Goal: Task Accomplishment & Management: Use online tool/utility

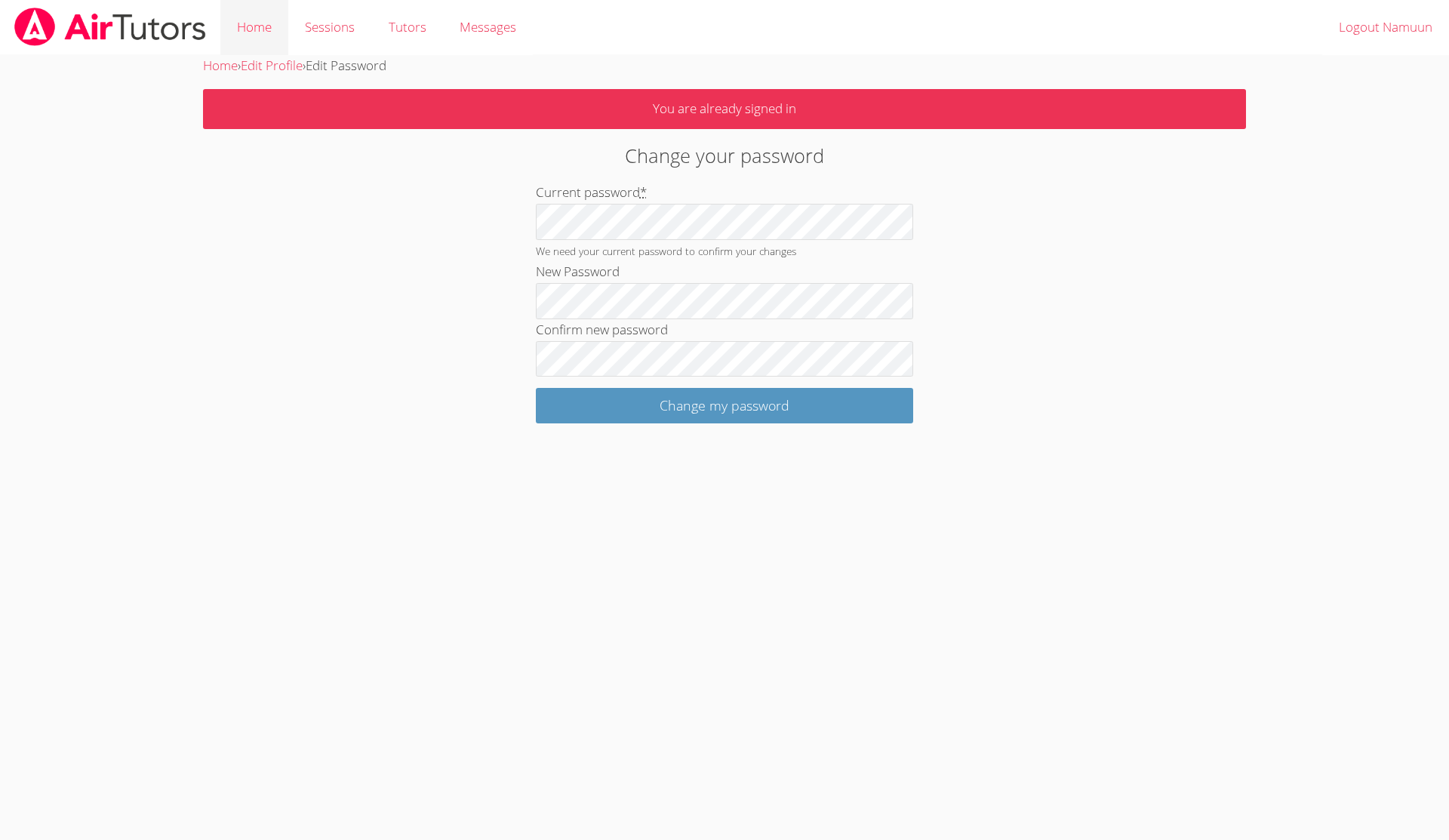
click at [265, 28] on link "Home" at bounding box center [254, 28] width 68 height 55
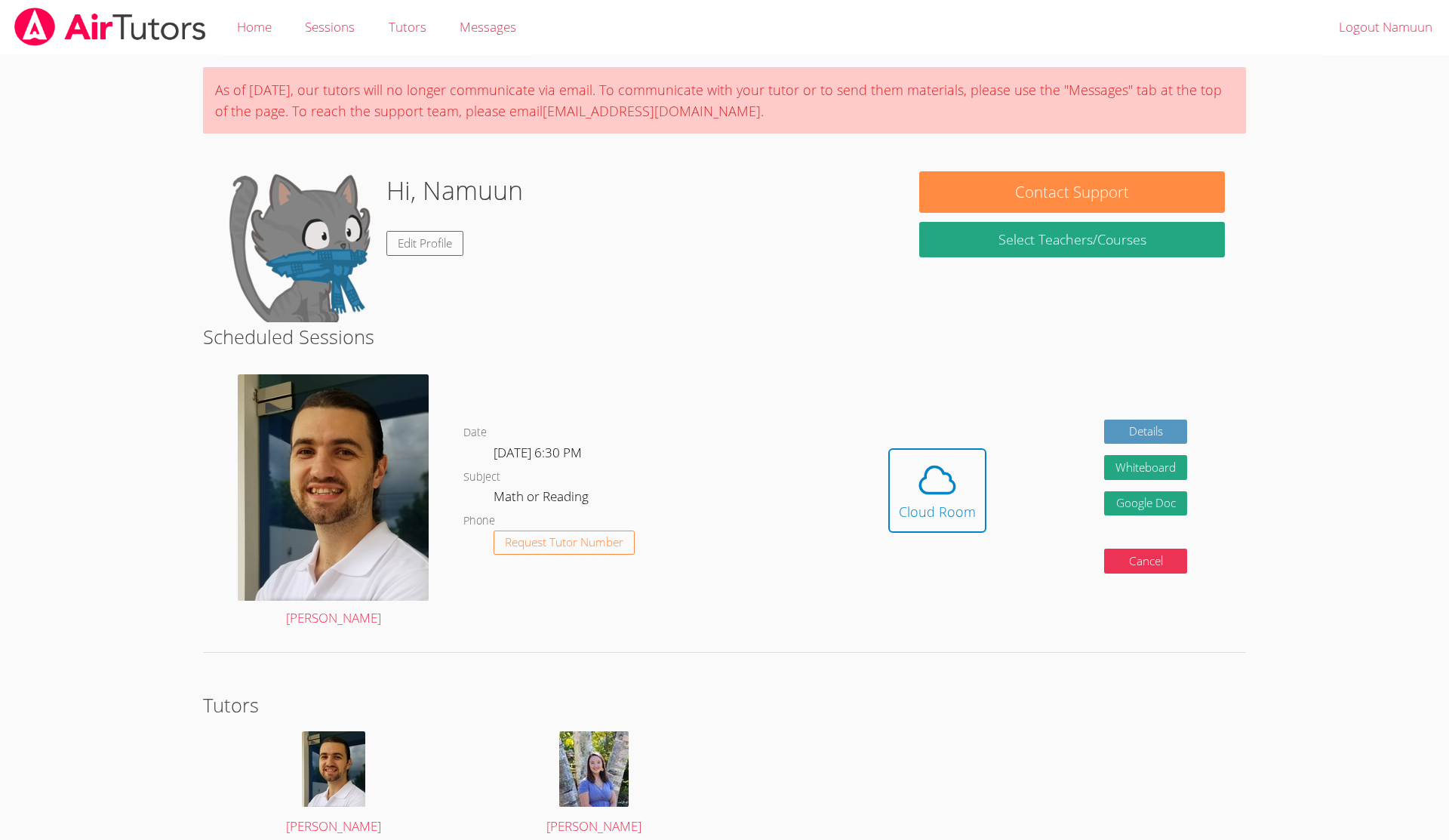
click at [265, 28] on link "Home" at bounding box center [254, 28] width 68 height 55
click at [936, 502] on div "Cloud Room" at bounding box center [937, 511] width 77 height 21
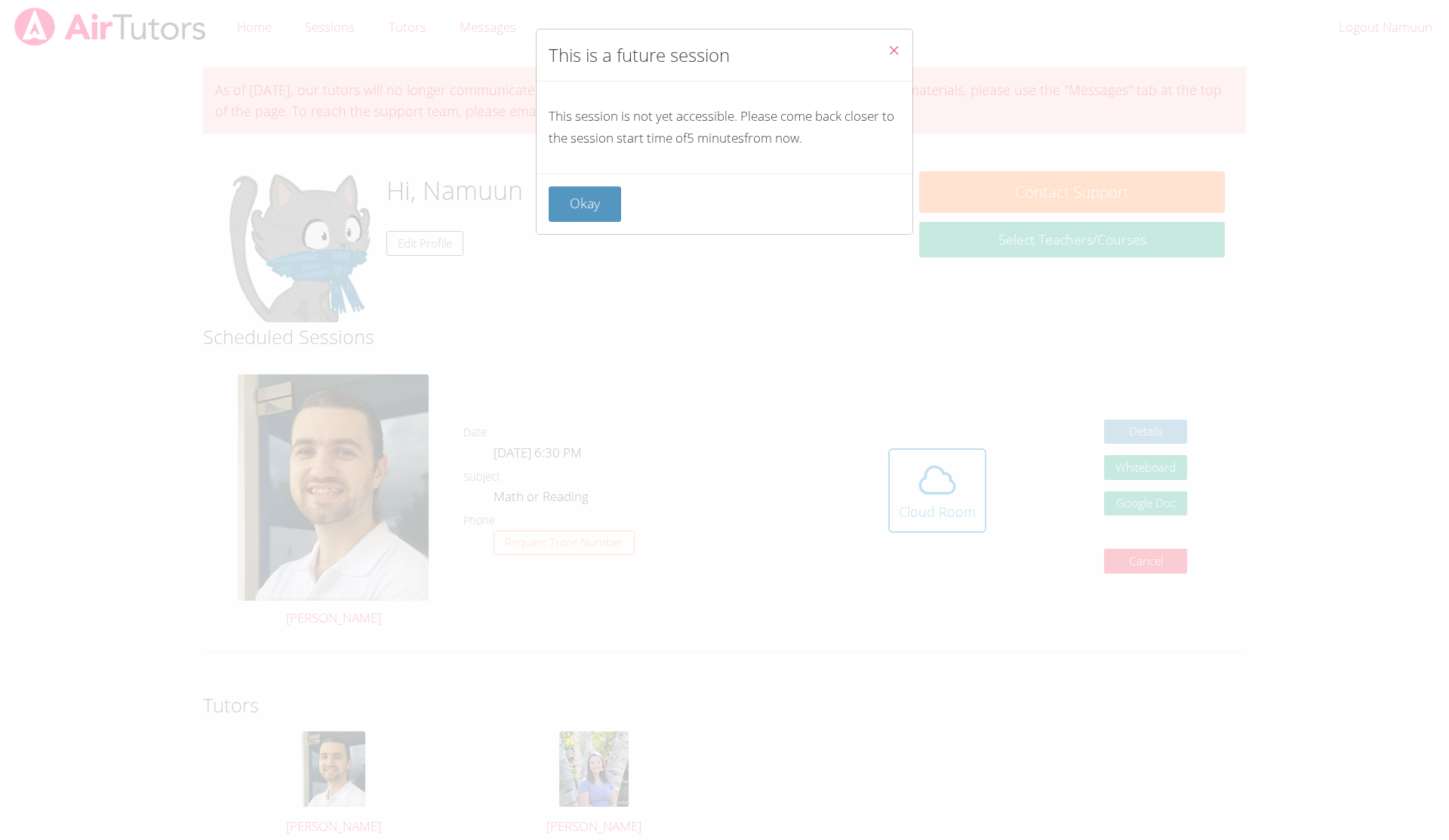
click at [890, 50] on icon "Close" at bounding box center [894, 49] width 13 height 13
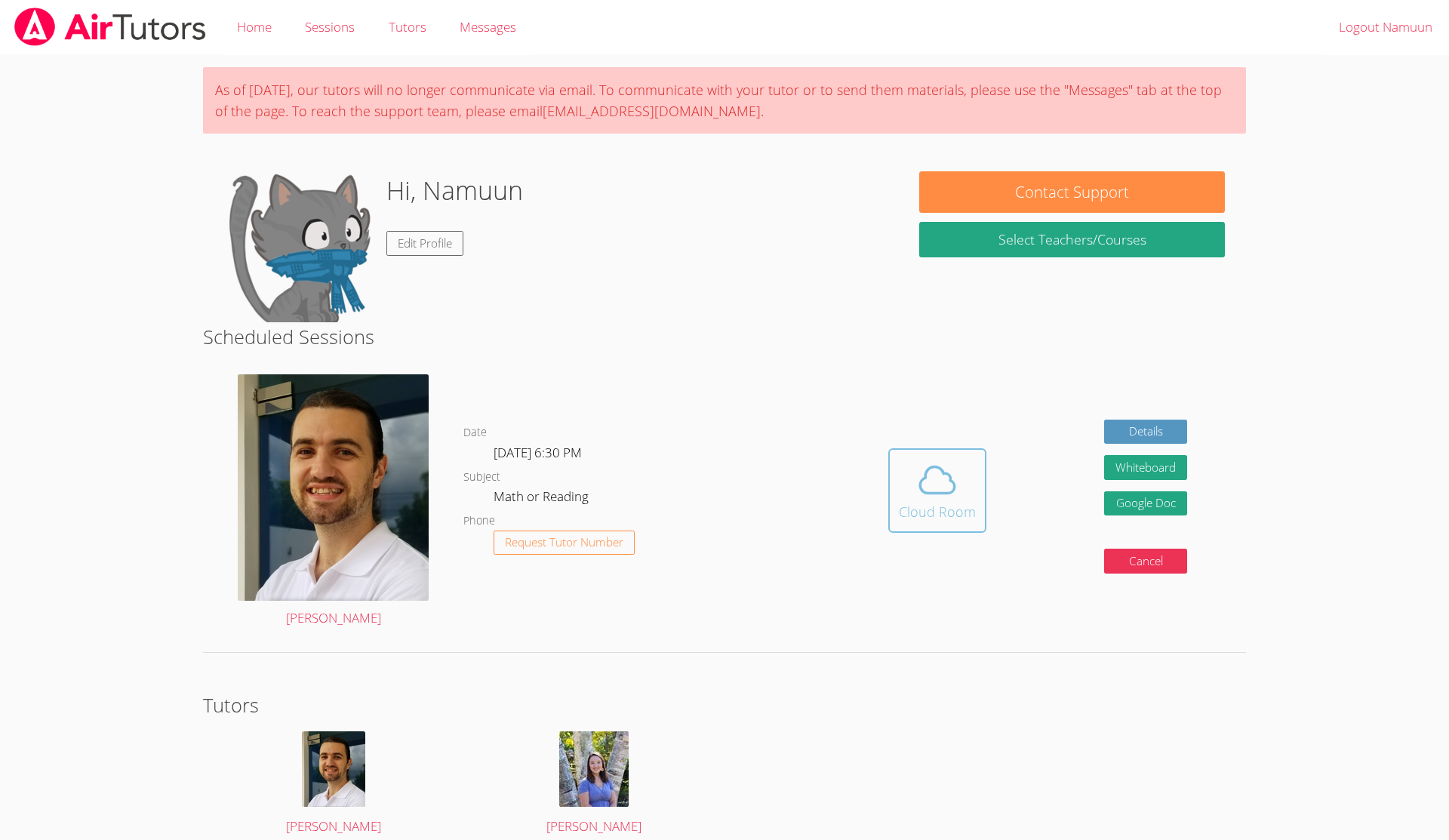
click at [918, 477] on icon at bounding box center [937, 480] width 42 height 42
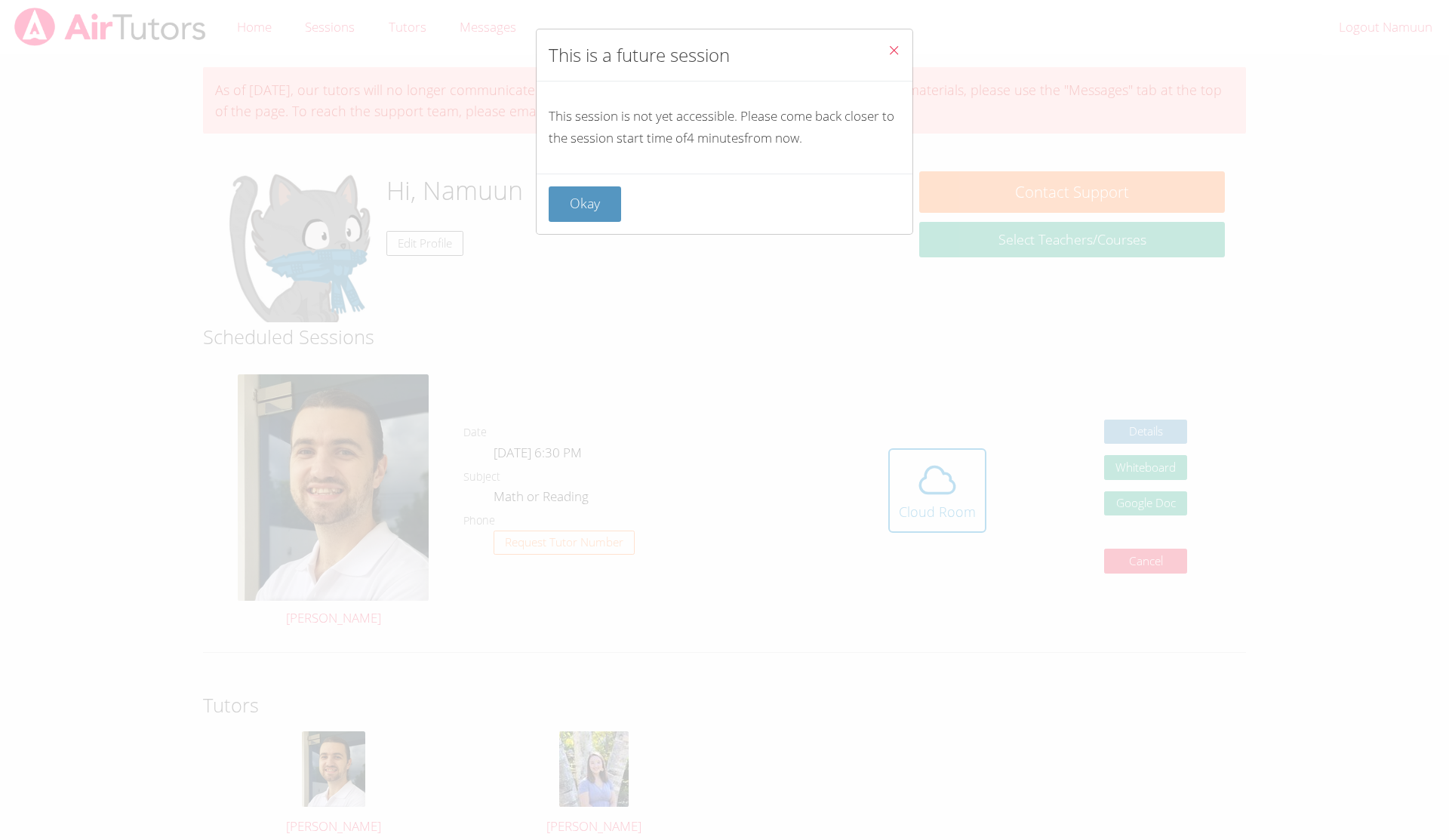
click at [902, 57] on button "Close" at bounding box center [894, 52] width 37 height 46
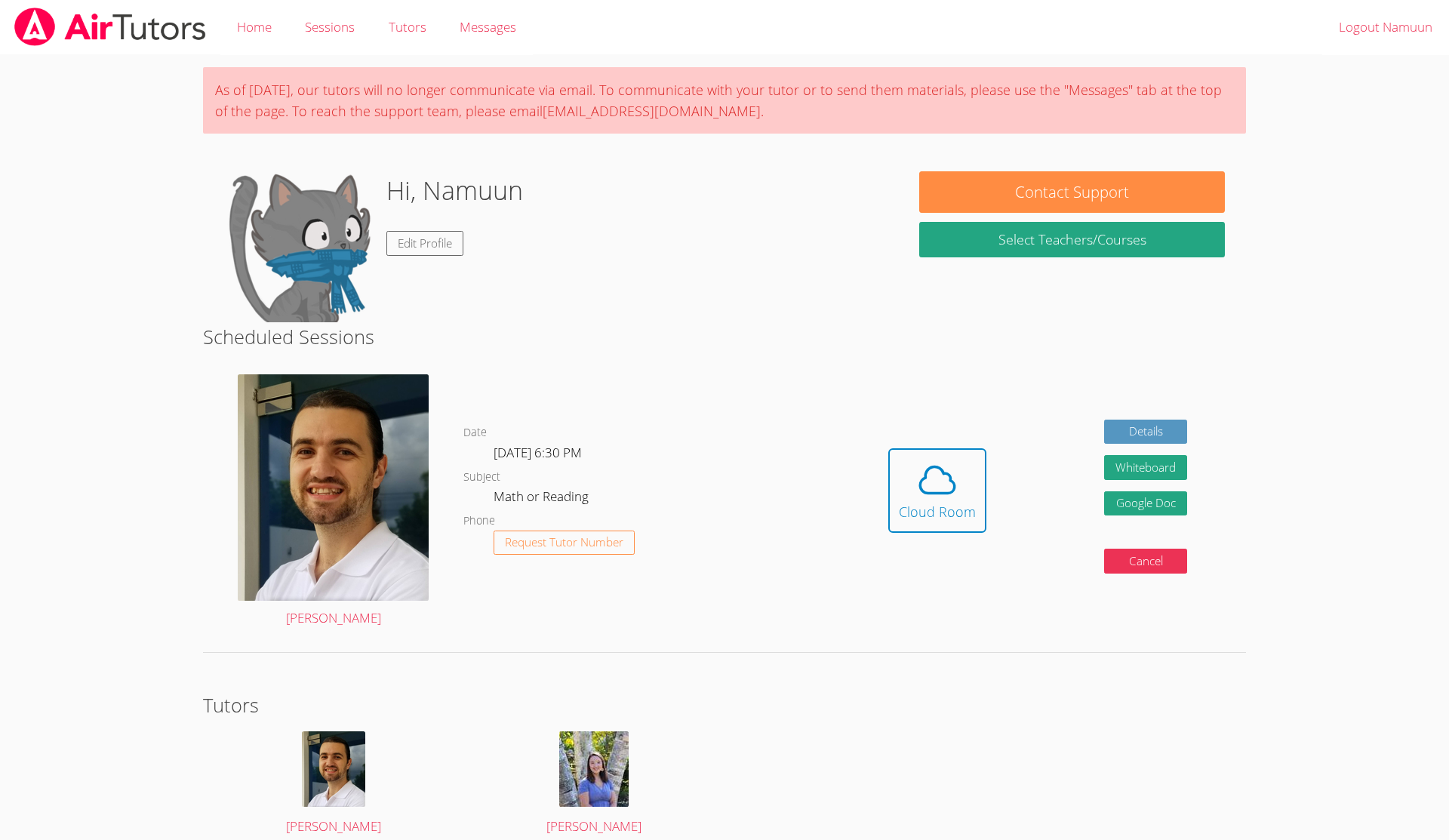
click at [1141, 486] on form "Whiteboard" at bounding box center [1145, 472] width 83 height 36
click at [1158, 458] on button "Whiteboard" at bounding box center [1145, 467] width 83 height 25
click at [896, 492] on button "Cloud Room" at bounding box center [936, 490] width 98 height 85
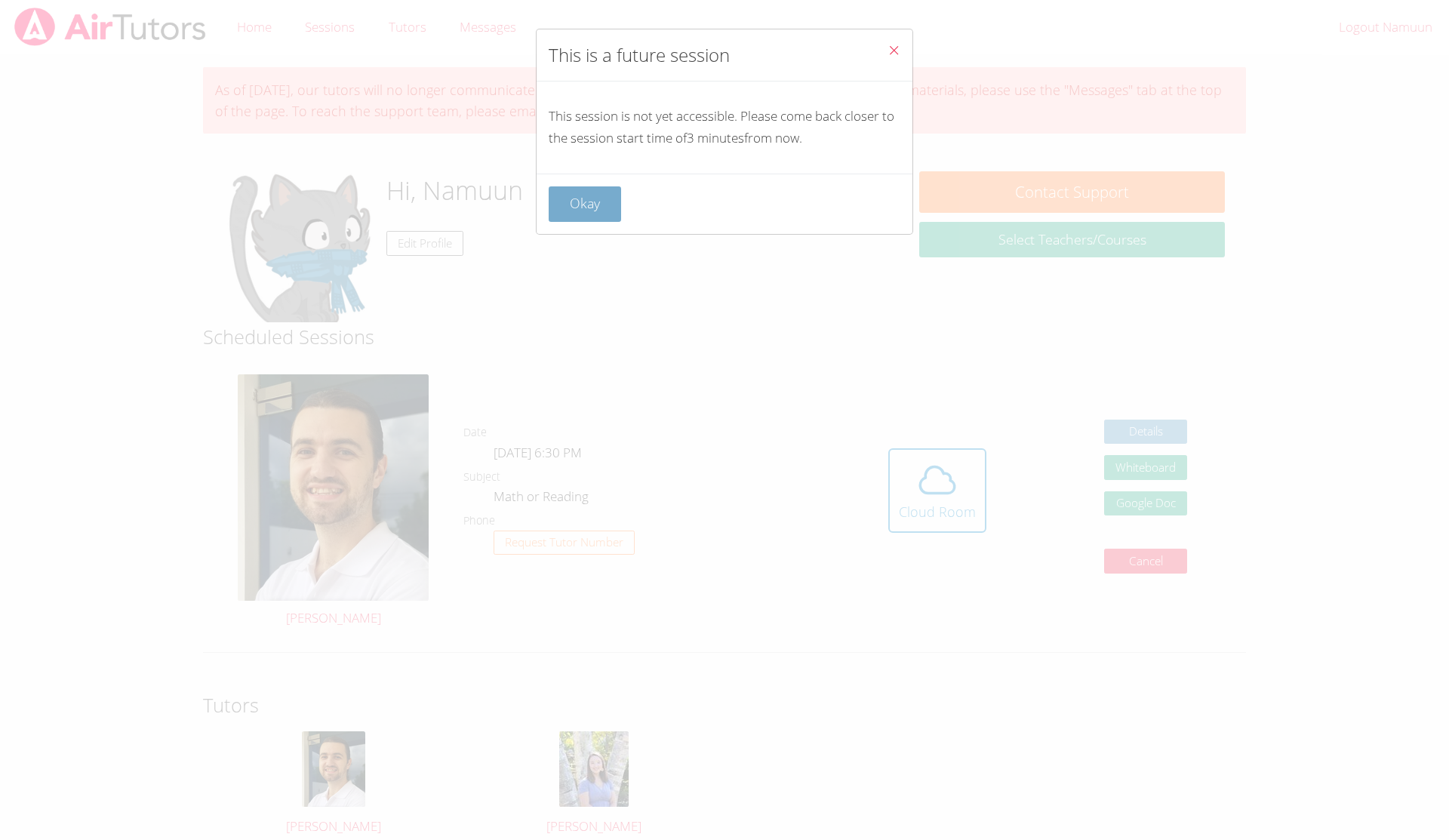
click at [589, 205] on button "Okay" at bounding box center [585, 204] width 72 height 35
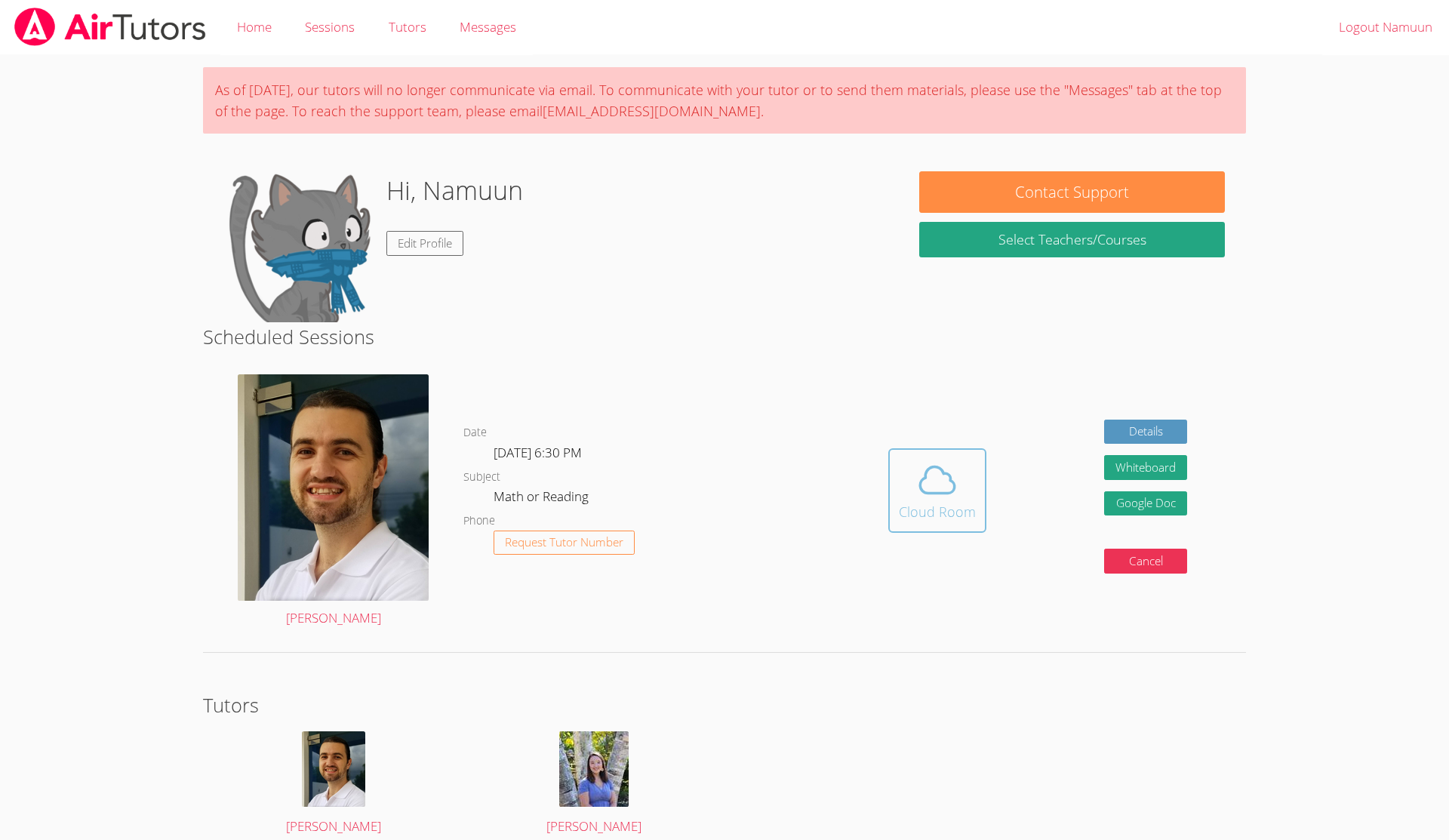
click at [926, 492] on icon at bounding box center [936, 481] width 34 height 27
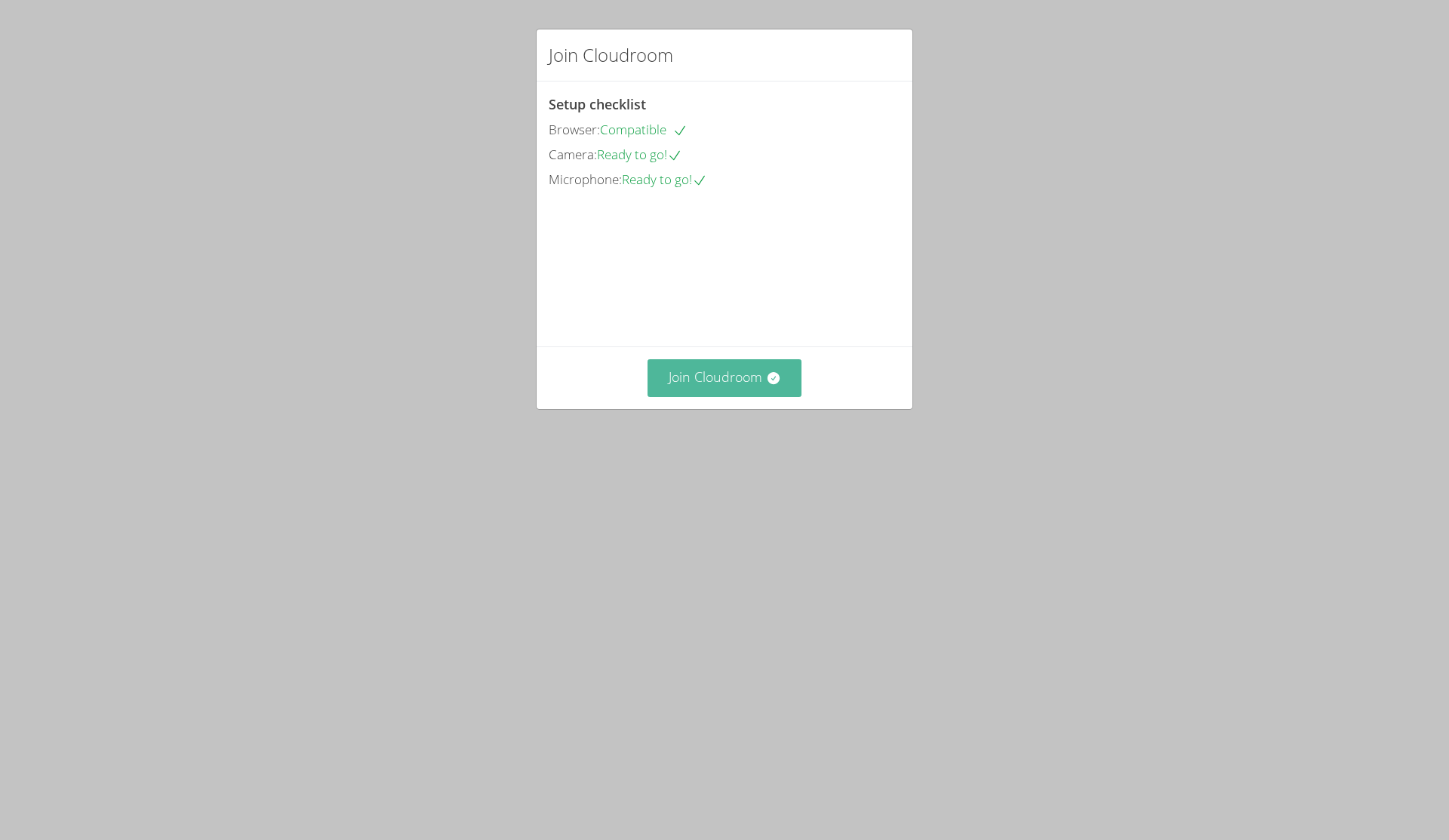
click at [768, 384] on icon at bounding box center [772, 378] width 12 height 12
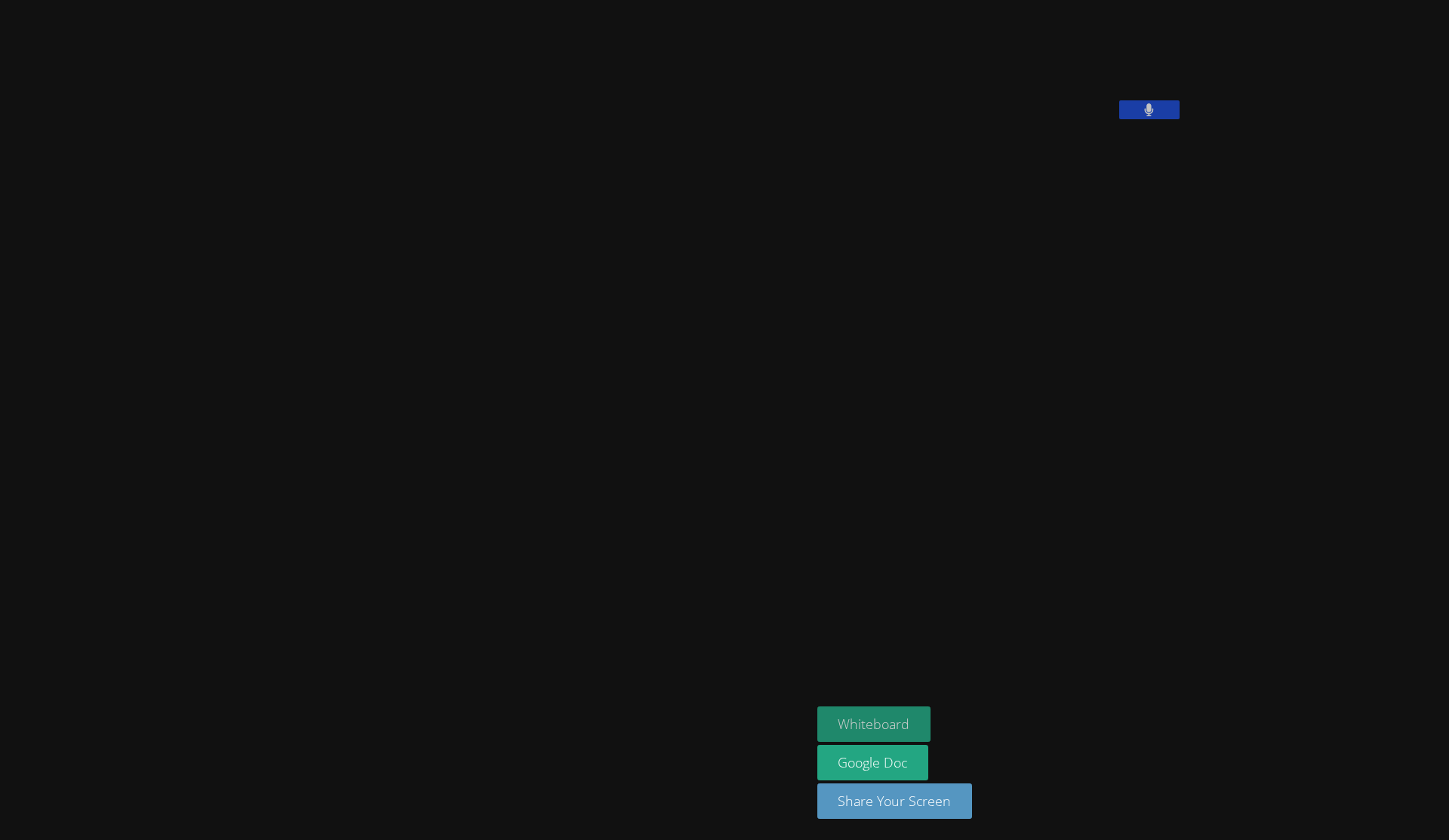
click at [817, 719] on button "Whiteboard" at bounding box center [874, 724] width 114 height 35
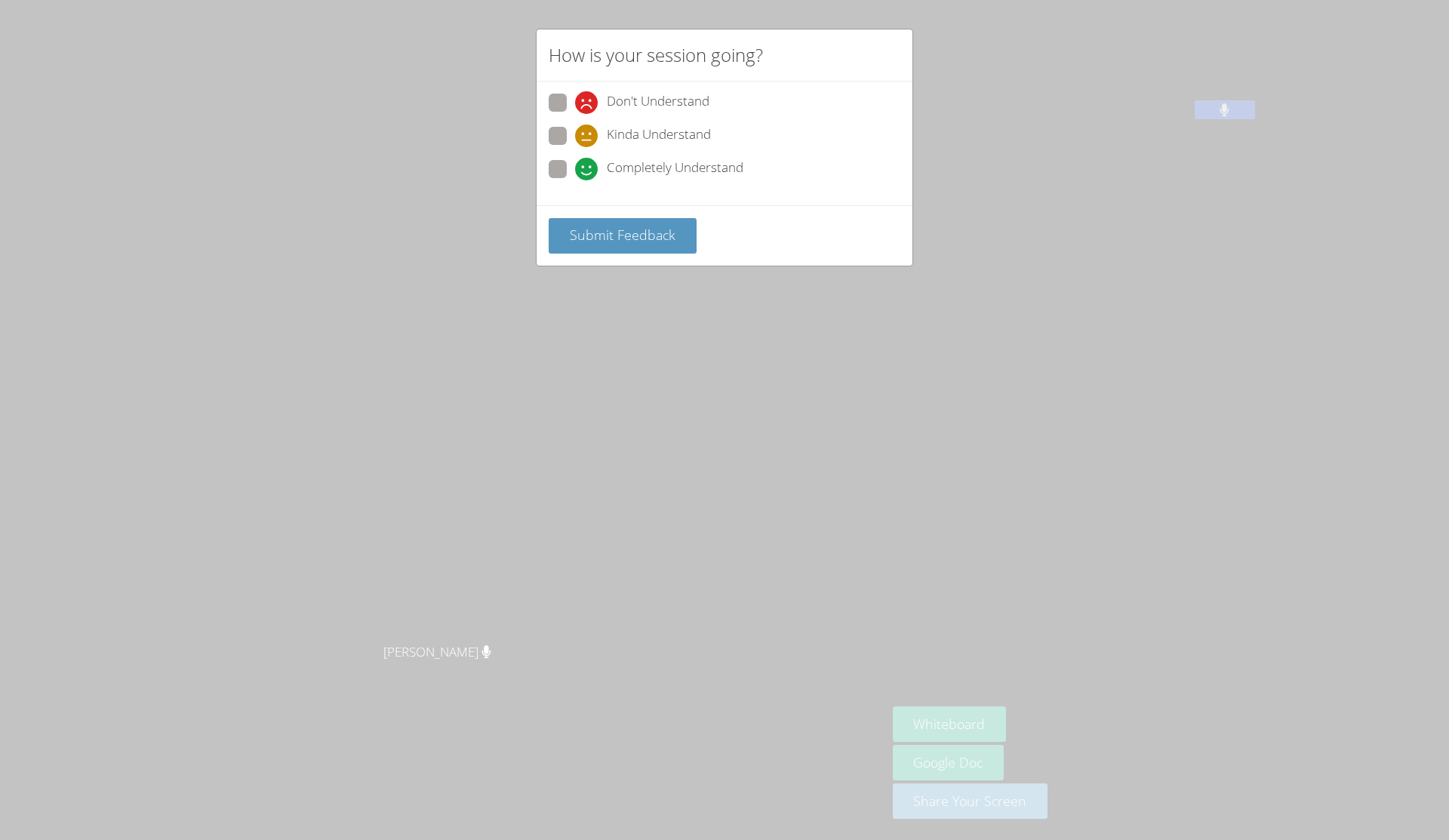
click at [706, 175] on span "Completely Understand" at bounding box center [674, 168] width 137 height 23
click at [588, 173] on input "Completely Understand" at bounding box center [581, 166] width 13 height 13
radio input "true"
click at [645, 227] on span "Submit Feedback" at bounding box center [622, 234] width 106 height 18
